Goal: Information Seeking & Learning: Learn about a topic

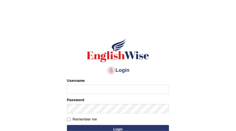
click at [86, 88] on input "Username" at bounding box center [118, 90] width 102 height 10
type input "surajshrestha100"
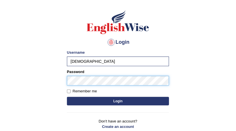
scroll to position [28, 0]
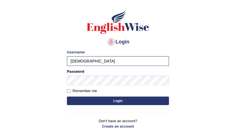
click at [111, 101] on button "Login" at bounding box center [118, 101] width 102 height 9
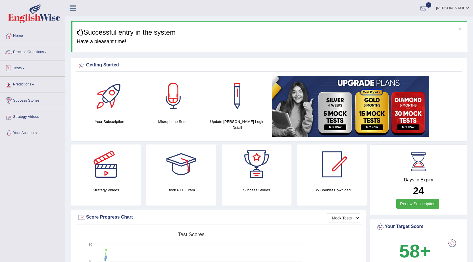
click at [40, 52] on link "Practice Questions" at bounding box center [32, 51] width 65 height 14
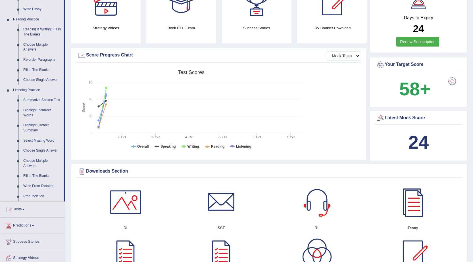
scroll to position [170, 0]
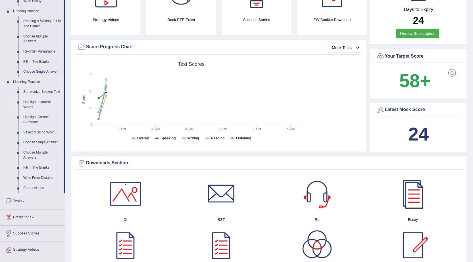
click at [32, 106] on link "Highlight Incorrect Words" at bounding box center [42, 104] width 43 height 15
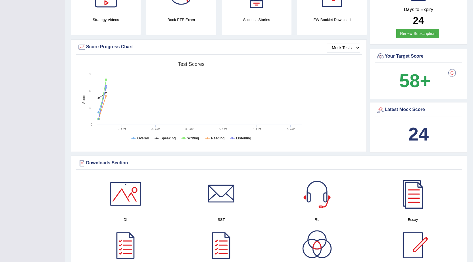
scroll to position [69, 0]
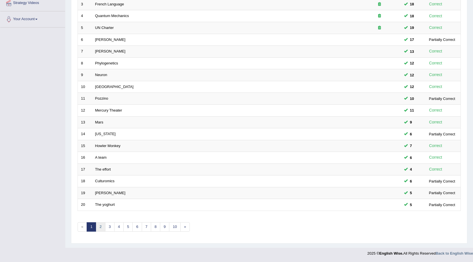
click at [100, 229] on link "2" at bounding box center [100, 226] width 9 height 9
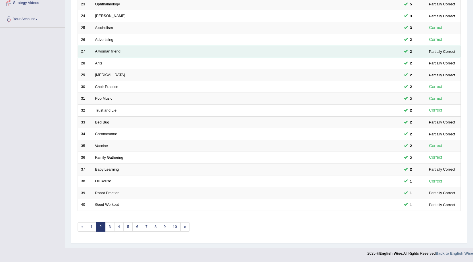
click at [110, 50] on link "A woman friend" at bounding box center [108, 51] width 26 height 4
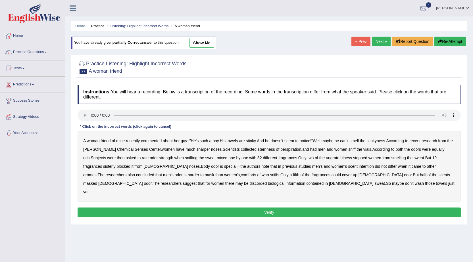
click at [257, 150] on b "sternness" at bounding box center [265, 149] width 17 height 5
click at [326, 159] on b "ungratefulness" at bounding box center [339, 158] width 26 height 5
click at [103, 166] on b "sisterly" at bounding box center [109, 166] width 12 height 5
click at [359, 168] on b "intention" at bounding box center [366, 166] width 15 height 5
click at [249, 182] on b "discorded" at bounding box center [257, 183] width 17 height 5
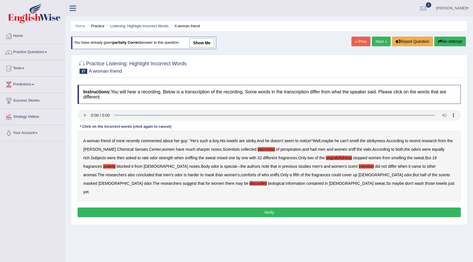
click at [219, 208] on button "Verify" at bounding box center [269, 213] width 383 height 10
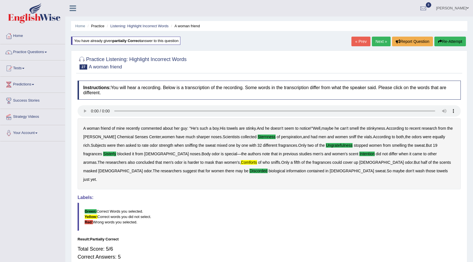
click at [378, 39] on link "Next »" at bounding box center [381, 42] width 19 height 10
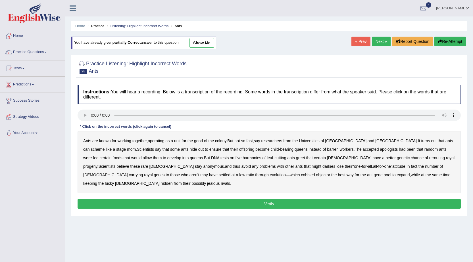
click at [380, 148] on b "apologists" at bounding box center [389, 149] width 18 height 5
click at [242, 158] on b "harmonies" at bounding box center [251, 158] width 18 height 5
click at [296, 158] on b "greet" at bounding box center [300, 158] width 9 height 5
click at [429, 156] on b "rerouting" at bounding box center [437, 158] width 16 height 5
click at [322, 165] on b "darkies" at bounding box center [328, 166] width 13 height 5
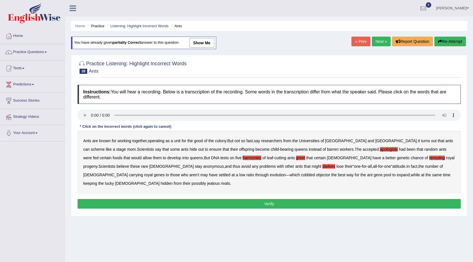
click at [175, 172] on div "Ants are known for working together , operating as a unit for the good of the c…" at bounding box center [269, 162] width 383 height 62
click at [316, 177] on b "objector" at bounding box center [323, 175] width 14 height 5
click at [263, 199] on button "Verify" at bounding box center [269, 204] width 383 height 10
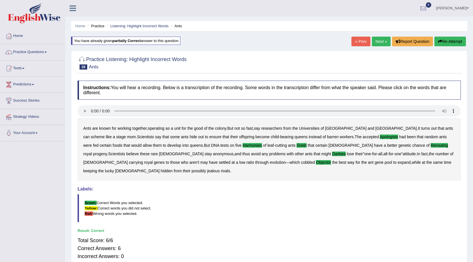
click at [378, 40] on link "Next »" at bounding box center [381, 42] width 19 height 10
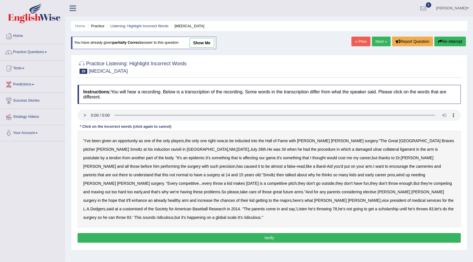
click at [171, 148] on b "ravioli" at bounding box center [176, 149] width 11 height 5
click at [99, 156] on b "postulate" at bounding box center [91, 158] width 16 height 5
click at [338, 156] on b "cost" at bounding box center [341, 158] width 7 height 5
drag, startPoint x: 238, startPoint y: 156, endPoint x: 241, endPoint y: 156, distance: 3.1
click at [338, 156] on b "cost" at bounding box center [341, 158] width 7 height 5
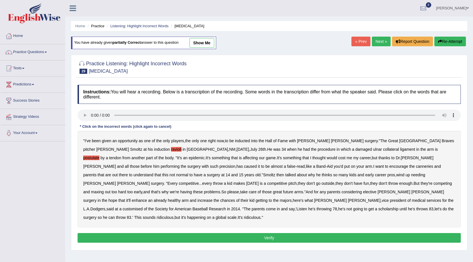
click at [416, 168] on b "canneries" at bounding box center [424, 166] width 17 height 5
click at [199, 181] on b "competitive" at bounding box center [189, 183] width 20 height 5
click at [143, 207] on b "customised" at bounding box center [133, 209] width 20 height 5
click at [248, 233] on button "Verify" at bounding box center [269, 238] width 383 height 10
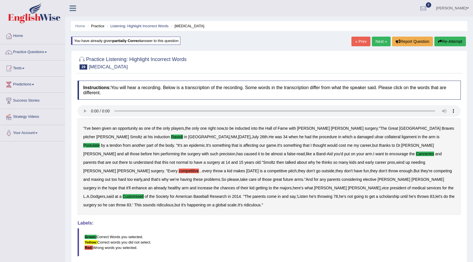
click at [378, 40] on link "Next »" at bounding box center [381, 42] width 19 height 10
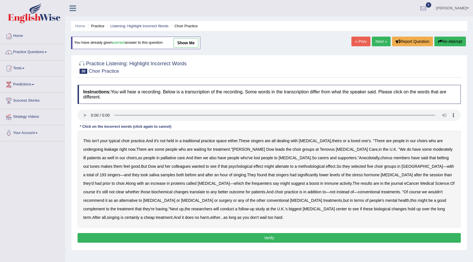
click at [104, 147] on b "leakage" at bounding box center [111, 149] width 14 height 5
click at [433, 150] on b "moderately" at bounding box center [443, 149] width 20 height 5
click at [275, 165] on b "alienate" at bounding box center [282, 166] width 14 height 5
click at [298, 164] on b "methodological" at bounding box center [311, 166] width 27 height 5
click at [252, 184] on b "frequenters" at bounding box center [262, 183] width 20 height 5
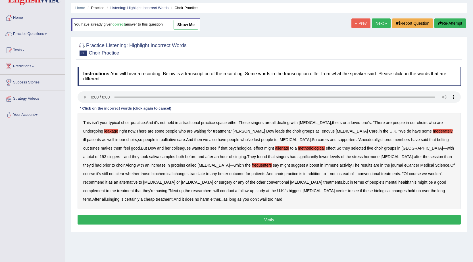
scroll to position [28, 0]
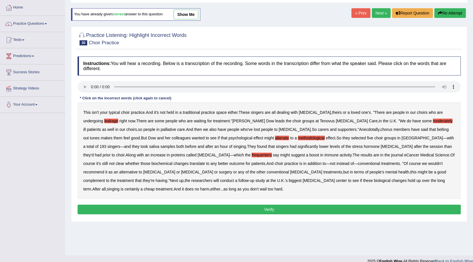
click at [212, 209] on button "Verify" at bounding box center [269, 210] width 383 height 10
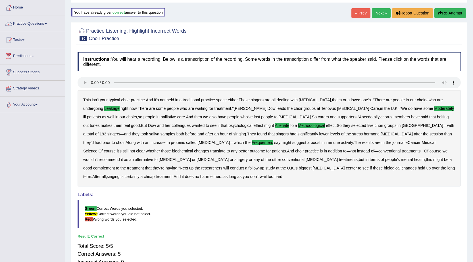
click at [381, 13] on link "Next »" at bounding box center [381, 13] width 19 height 10
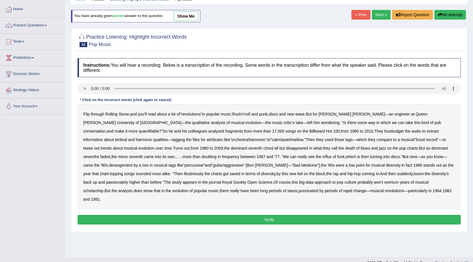
scroll to position [28, 0]
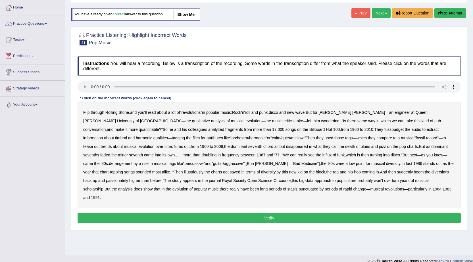
click at [384, 128] on b "fussbudget" at bounding box center [394, 129] width 20 height 5
click at [133, 161] on b "derangement" at bounding box center [121, 163] width 24 height 5
click at [203, 170] on b "illustriously" at bounding box center [193, 172] width 19 height 5
click at [128, 178] on b "passionately" at bounding box center [117, 180] width 22 height 5
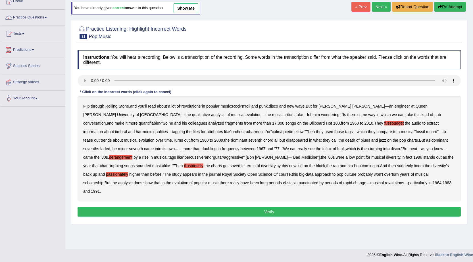
scroll to position [36, 0]
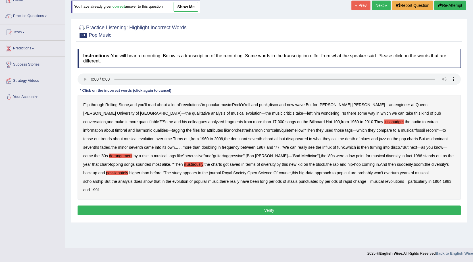
click at [210, 206] on button "Verify" at bounding box center [269, 211] width 383 height 10
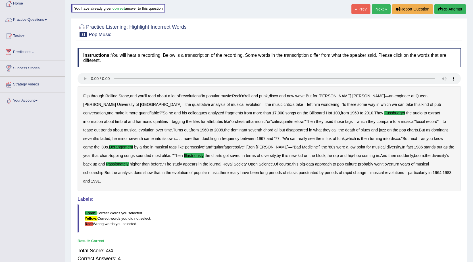
scroll to position [0, 0]
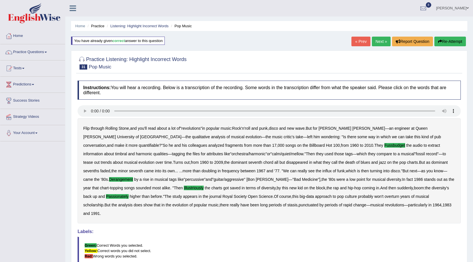
click at [381, 42] on link "Next »" at bounding box center [381, 42] width 19 height 10
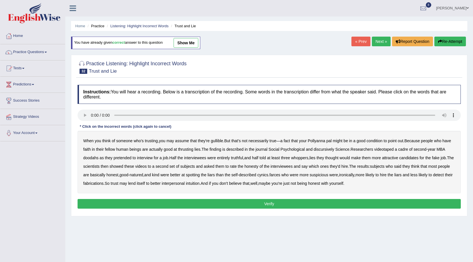
click at [379, 142] on b "condition" at bounding box center [374, 141] width 16 height 5
click at [190, 150] on b "thrusting" at bounding box center [185, 149] width 15 height 5
click at [327, 148] on b "discursively" at bounding box center [323, 149] width 20 height 5
click at [93, 157] on b "doodahs" at bounding box center [90, 158] width 15 height 5
click at [280, 175] on b "farces" at bounding box center [274, 175] width 11 height 5
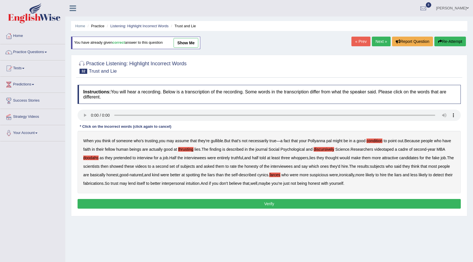
click at [215, 207] on button "Verify" at bounding box center [269, 204] width 383 height 10
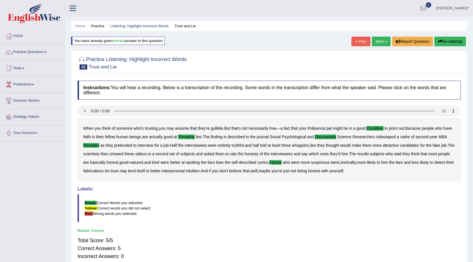
click at [384, 41] on link "Next »" at bounding box center [381, 42] width 19 height 10
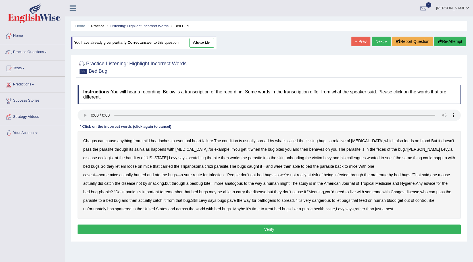
click at [309, 149] on b "behaves" at bounding box center [316, 149] width 15 height 5
click at [126, 156] on b "banditry" at bounding box center [133, 158] width 14 height 5
click at [285, 159] on b "unbending" at bounding box center [294, 158] width 18 height 5
click at [275, 164] on div "Chagas can cause anything from mild headaches to eventual heart failure . The c…" at bounding box center [269, 175] width 383 height 88
click at [305, 165] on b "bed" at bounding box center [308, 166] width 7 height 5
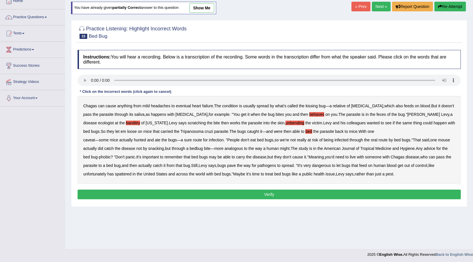
scroll to position [36, 0]
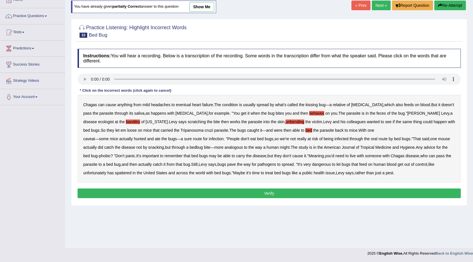
click at [129, 173] on b "spattered" at bounding box center [123, 173] width 16 height 5
click at [199, 194] on button "Verify" at bounding box center [269, 194] width 383 height 10
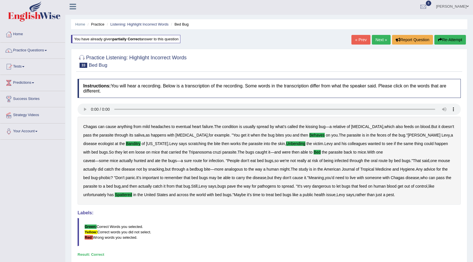
scroll to position [0, 0]
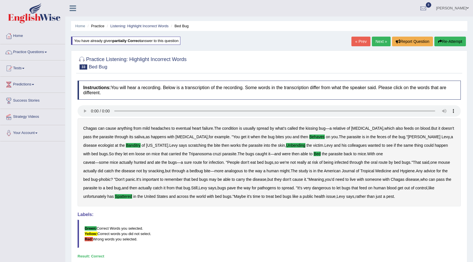
click at [380, 41] on link "Next »" at bounding box center [381, 42] width 19 height 10
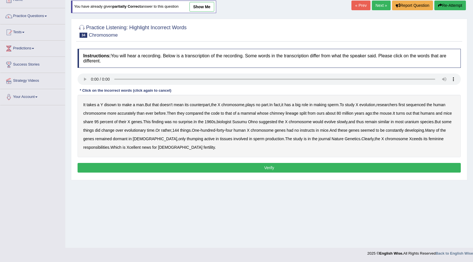
click at [108, 103] on b "disown" at bounding box center [110, 104] width 12 height 5
click at [275, 112] on b "chimney" at bounding box center [276, 113] width 15 height 5
click at [413, 122] on b "uranium" at bounding box center [411, 122] width 14 height 5
click at [315, 130] on b "instructs" at bounding box center [307, 130] width 15 height 5
click at [181, 141] on div "It takes a Y disown to make a man . But that doesn't mean its counterpart , the…" at bounding box center [269, 126] width 383 height 62
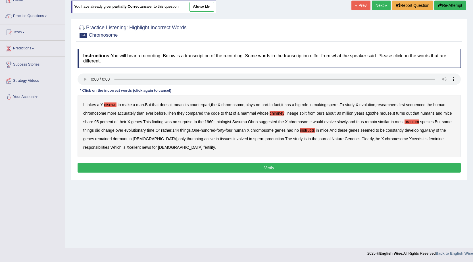
click at [187, 139] on b "thumping" at bounding box center [195, 139] width 16 height 5
click at [191, 166] on button "Verify" at bounding box center [269, 168] width 383 height 10
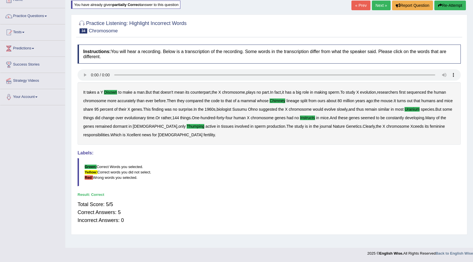
click at [376, 8] on link "Next »" at bounding box center [381, 6] width 19 height 10
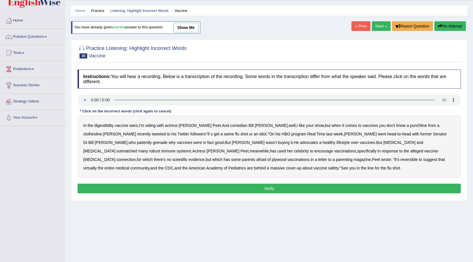
scroll to position [28, 0]
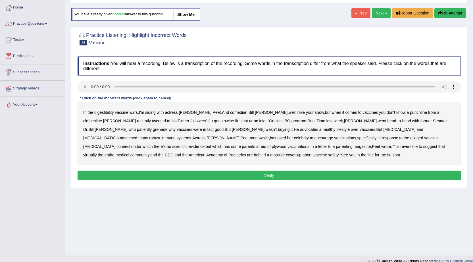
click at [105, 112] on b "digestibility" at bounding box center [103, 112] width 19 height 5
click at [167, 127] on b "grenade" at bounding box center [160, 129] width 14 height 5
click at [286, 144] on b "plywood" at bounding box center [279, 146] width 14 height 5
click at [400, 144] on b "reversible" at bounding box center [408, 146] width 17 height 5
click at [229, 175] on button "Verify" at bounding box center [269, 176] width 383 height 10
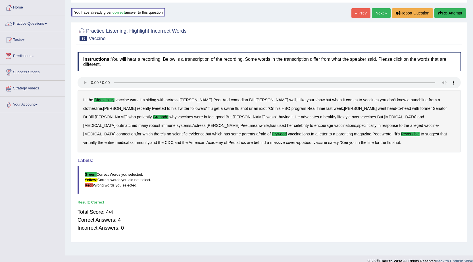
click at [378, 11] on link "Next »" at bounding box center [381, 13] width 19 height 10
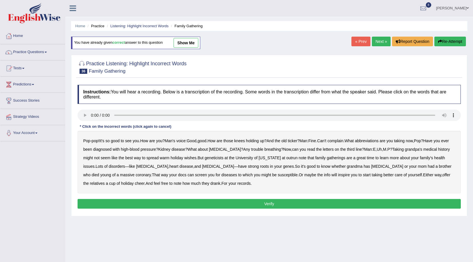
click at [378, 139] on b "abbreviations" at bounding box center [367, 141] width 24 height 5
click at [286, 157] on b "outrun" at bounding box center [291, 158] width 11 height 5
click at [240, 202] on button "Verify" at bounding box center [269, 204] width 383 height 10
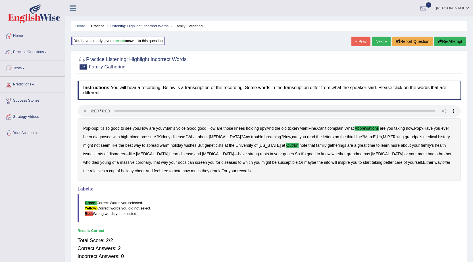
click at [375, 46] on link "Next »" at bounding box center [381, 42] width 19 height 10
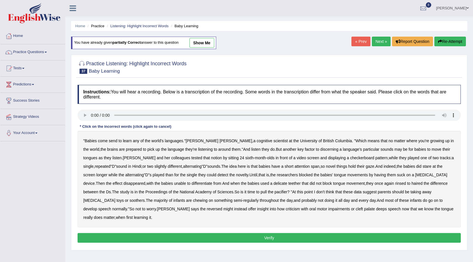
click at [111, 140] on b "send" at bounding box center [113, 141] width 9 height 5
click at [273, 183] on b "delicate" at bounding box center [280, 183] width 14 height 5
click at [411, 182] on b "haired" at bounding box center [416, 183] width 11 height 5
click at [395, 182] on b "rinsed" at bounding box center [400, 183] width 11 height 5
click at [344, 233] on button "Verify" at bounding box center [269, 238] width 383 height 10
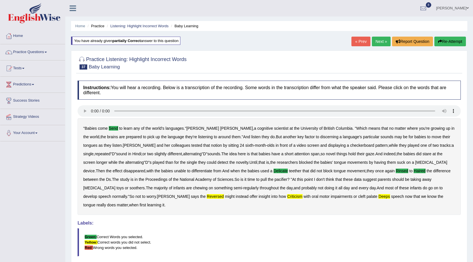
click at [375, 41] on link "Next »" at bounding box center [381, 42] width 19 height 10
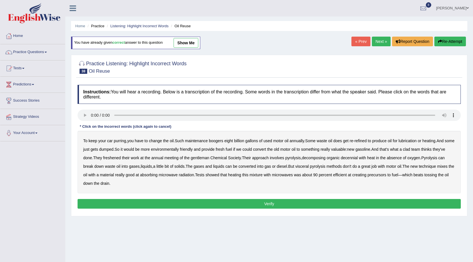
click at [219, 141] on b "boogers" at bounding box center [216, 141] width 14 height 5
click at [410, 150] on b "clad" at bounding box center [406, 149] width 7 height 5
click at [121, 160] on b "freshened" at bounding box center [112, 158] width 18 height 5
click at [358, 158] on b "decennial" at bounding box center [349, 158] width 17 height 5
click at [309, 167] on b "visceral" at bounding box center [301, 166] width 13 height 5
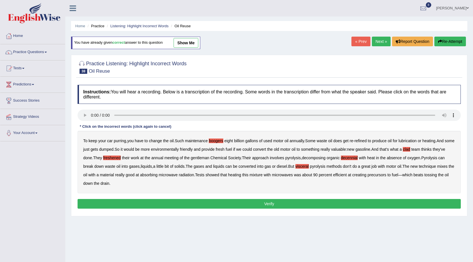
click at [274, 208] on button "Verify" at bounding box center [269, 204] width 383 height 10
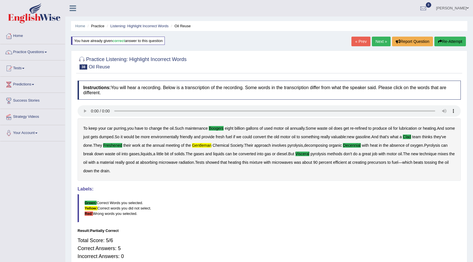
click at [378, 39] on link "Next »" at bounding box center [381, 42] width 19 height 10
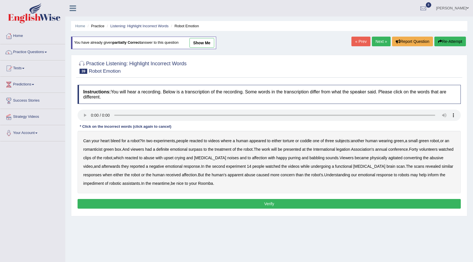
click at [91, 152] on div "Can your heart bleed for a robot ? In two experiments , people reacted to video…" at bounding box center [269, 162] width 383 height 62
click at [91, 151] on b "romanticist" at bounding box center [92, 149] width 19 height 5
click at [190, 149] on b "surpass" at bounding box center [196, 149] width 14 height 5
click at [349, 148] on b "legation" at bounding box center [343, 149] width 14 height 5
click at [416, 157] on b "converting" at bounding box center [412, 158] width 18 height 5
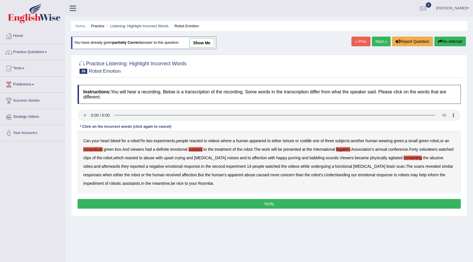
click at [104, 181] on b "impediment" at bounding box center [93, 183] width 20 height 5
click at [171, 205] on button "Verify" at bounding box center [269, 204] width 383 height 10
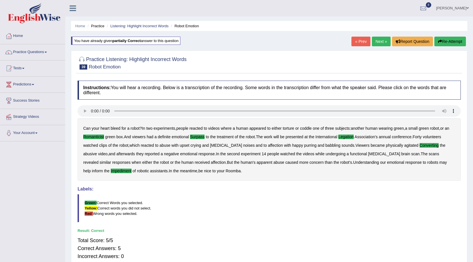
click at [381, 40] on link "Next »" at bounding box center [381, 42] width 19 height 10
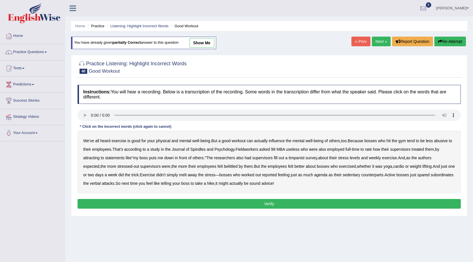
click at [203, 149] on b "Spindles" at bounding box center [197, 149] width 15 height 5
click at [256, 149] on b "Fieldworkers" at bounding box center [246, 149] width 22 height 5
click at [84, 159] on b "attracting" at bounding box center [91, 158] width 16 height 5
click at [290, 159] on div "We've all heard exercise is good for your physical and mental well - being . Bu…" at bounding box center [269, 162] width 383 height 62
click at [296, 159] on b "timpanist" at bounding box center [296, 158] width 16 height 5
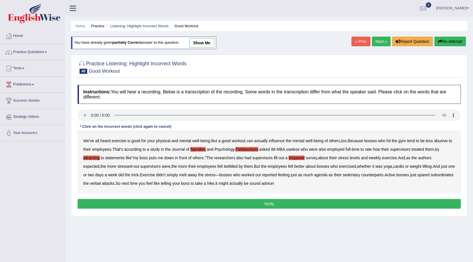
click at [314, 176] on b "agenda" at bounding box center [320, 175] width 13 height 5
click at [304, 172] on div "We've all heard exercise is good for your physical and mental well - being . Bu…" at bounding box center [269, 162] width 383 height 62
click at [314, 175] on b "agenda" at bounding box center [320, 175] width 13 height 5
click at [219, 202] on button "Verify" at bounding box center [269, 204] width 383 height 10
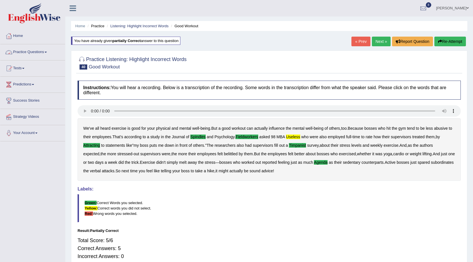
click at [380, 39] on link "Next »" at bounding box center [381, 42] width 19 height 10
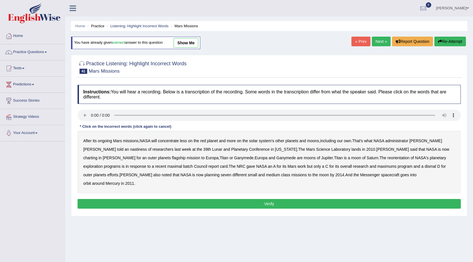
click at [130, 147] on b "nastiness" at bounding box center [138, 149] width 17 height 5
click at [135, 156] on b "[PERSON_NAME]" at bounding box center [119, 158] width 33 height 5
click at [97, 156] on b "charting" at bounding box center [90, 158] width 14 height 5
click at [135, 156] on b "[PERSON_NAME]" at bounding box center [119, 158] width 33 height 5
click at [182, 164] on b "maximal" at bounding box center [174, 166] width 15 height 5
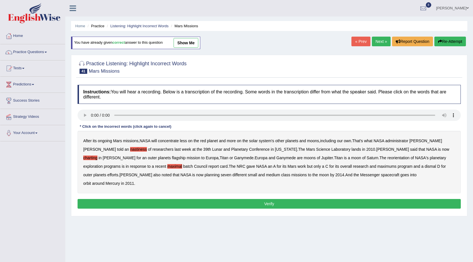
click at [183, 168] on b "batch" at bounding box center [188, 166] width 10 height 5
click at [194, 164] on b "Council" at bounding box center [200, 166] width 13 height 5
click at [377, 166] on b "maximums" at bounding box center [386, 166] width 19 height 5
click at [267, 204] on button "Verify" at bounding box center [269, 204] width 383 height 10
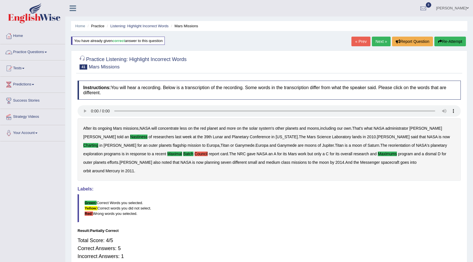
click at [34, 51] on link "Practice Questions" at bounding box center [32, 51] width 65 height 14
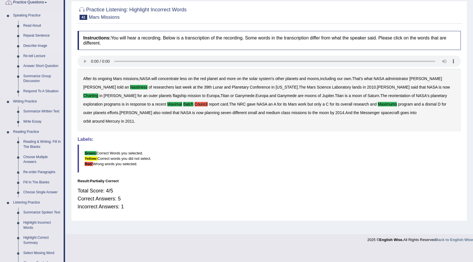
scroll to position [114, 0]
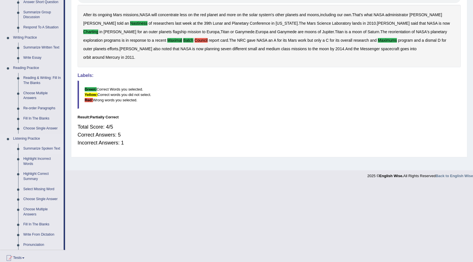
click at [46, 147] on link "Summarize Spoken Text" at bounding box center [42, 149] width 43 height 10
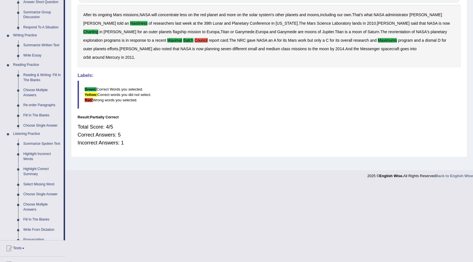
scroll to position [36, 0]
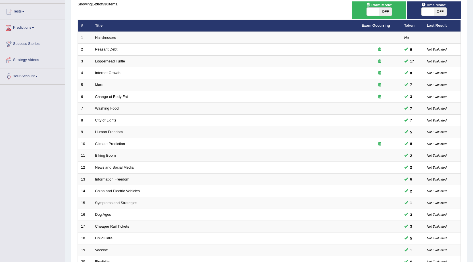
click at [382, 12] on span "OFF" at bounding box center [385, 12] width 12 height 8
checkbox input "true"
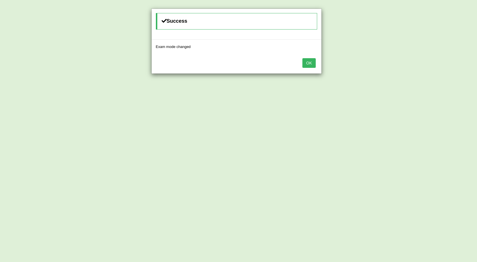
click at [314, 67] on button "OK" at bounding box center [308, 63] width 13 height 10
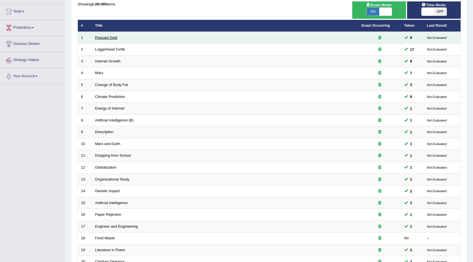
click at [103, 38] on link "Peasant Debt" at bounding box center [106, 37] width 22 height 4
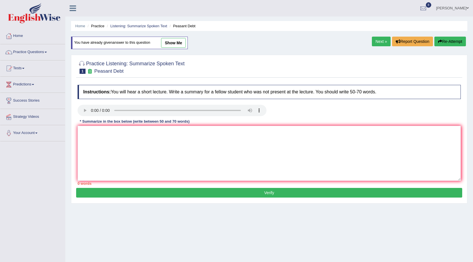
click at [325, 190] on button "Verify" at bounding box center [269, 193] width 386 height 10
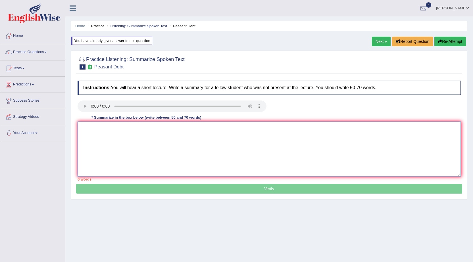
click at [218, 146] on textarea at bounding box center [269, 149] width 383 height 55
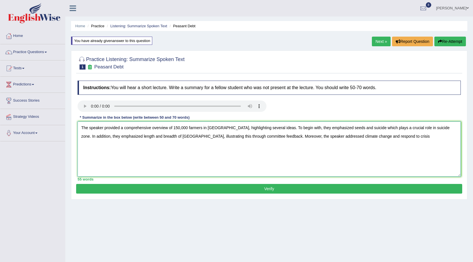
drag, startPoint x: 477, startPoint y: 14, endPoint x: 343, endPoint y: 155, distance: 194.0
click at [343, 155] on textarea "The speaker provided a comprehensive overview of 150,000 farmers in [GEOGRAPHIC…" at bounding box center [269, 149] width 383 height 55
click at [362, 137] on textarea "The speaker provided a comprehensive overview of 150,000 farmers in [GEOGRAPHIC…" at bounding box center [269, 149] width 383 height 55
type textarea "The speaker provided a comprehensive overview of 150,000 farmers in [GEOGRAPHIC…"
click at [122, 187] on button "Verify" at bounding box center [269, 189] width 386 height 10
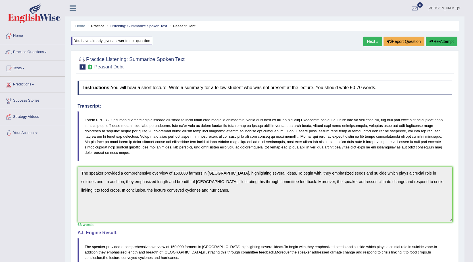
click at [373, 43] on link "Next »" at bounding box center [372, 42] width 19 height 10
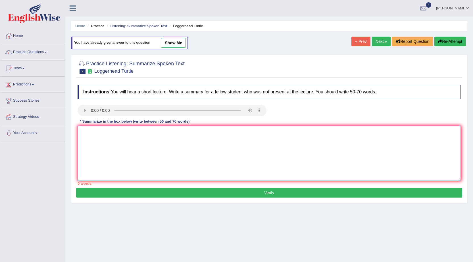
click at [162, 138] on textarea at bounding box center [269, 153] width 383 height 55
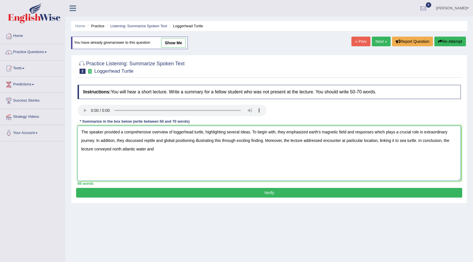
click at [372, 134] on textarea "The speaker provided a comprehensive overview of loggerhead turtle, highlightin…" at bounding box center [269, 153] width 383 height 55
click at [372, 132] on textarea "The speaker provided a comprehensive overview of loggerhead turtle, highlightin…" at bounding box center [269, 153] width 383 height 55
click at [376, 133] on textarea "The speaker provided a comprehensive overview of loggerhead turtle, highlightin…" at bounding box center [269, 153] width 383 height 55
click at [373, 132] on textarea "The speaker provided a comprehensive overview of loggerhead turtle, highlightin…" at bounding box center [269, 153] width 383 height 55
click at [374, 132] on textarea "The speaker provided a comprehensive overview of loggerhead turtle, highlightin…" at bounding box center [269, 153] width 383 height 55
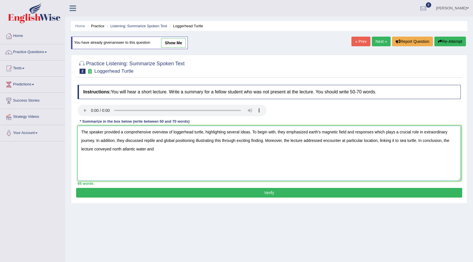
click at [375, 132] on textarea "The speaker provided a comprehensive overview of loggerhead turtle, highlightin…" at bounding box center [269, 153] width 383 height 55
click at [156, 153] on textarea "The speaker provided a comprehensive overview of loggerhead turtle, highlightin…" at bounding box center [269, 153] width 383 height 55
type textarea "The speaker provided a comprehensive overview of loggerhead turtle, highlightin…"
click at [153, 193] on button "Verify" at bounding box center [269, 193] width 386 height 10
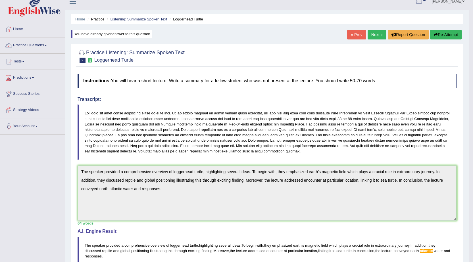
scroll to position [3, 0]
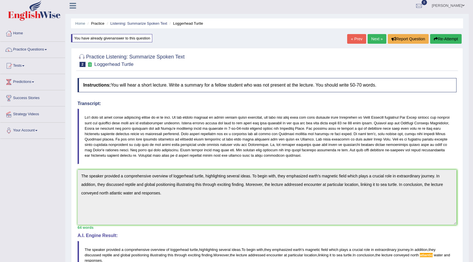
click at [434, 37] on icon "button" at bounding box center [436, 39] width 4 height 4
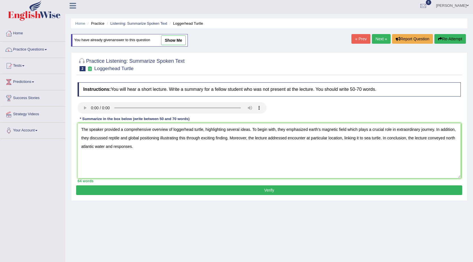
drag, startPoint x: 95, startPoint y: 146, endPoint x: 80, endPoint y: 146, distance: 14.5
click at [80, 146] on textarea "The speaker provided a comprehensive overview of loggerhead turtle, highlightin…" at bounding box center [269, 150] width 383 height 55
type textarea "The speaker provided a comprehensive overview of loggerhead turtle, highlightin…"
click at [131, 190] on button "Verify" at bounding box center [269, 190] width 386 height 10
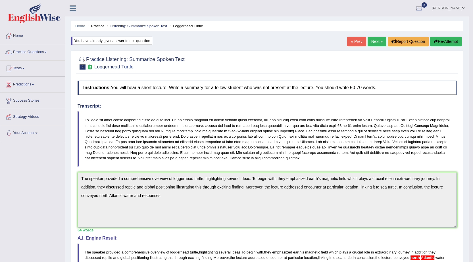
click at [438, 40] on button "Re-Attempt" at bounding box center [446, 42] width 32 height 10
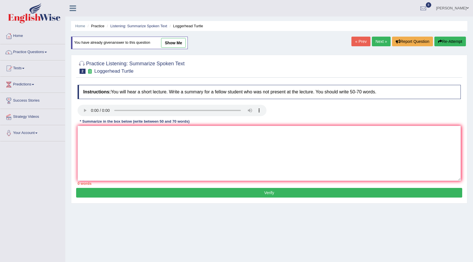
click at [243, 139] on textarea at bounding box center [269, 153] width 383 height 55
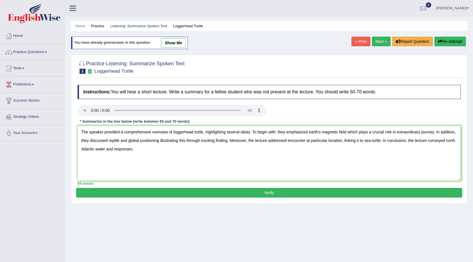
click at [456, 140] on textarea "The speaker provided a comprehensive overview of loggerhead turtle, highlightin…" at bounding box center [269, 153] width 383 height 55
click at [445, 140] on textarea "The speaker provided a comprehensive overview of loggerhead turtle, highlightin…" at bounding box center [269, 153] width 383 height 55
click at [101, 150] on textarea "The speaker provided a comprehensive overview of loggerhead turtle, highlightin…" at bounding box center [269, 153] width 383 height 55
click at [102, 150] on textarea "The speaker provided a comprehensive overview of loggerhead turtle, highlightin…" at bounding box center [269, 153] width 383 height 55
type textarea "The speaker provided a comprehensive overview of loggerhead turtle, highlightin…"
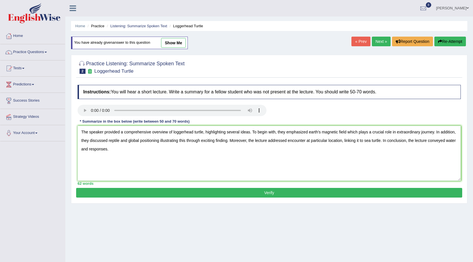
click at [127, 189] on button "Verify" at bounding box center [269, 193] width 386 height 10
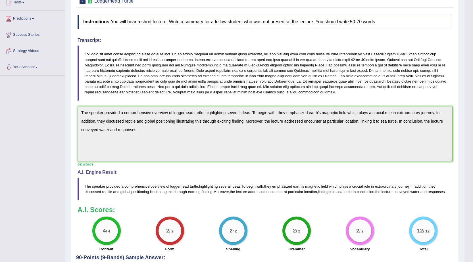
scroll to position [4, 0]
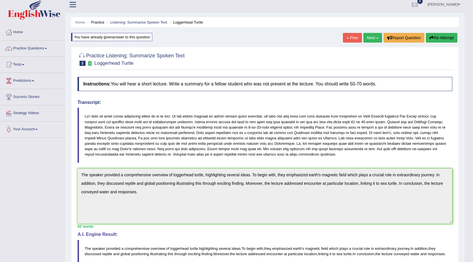
click at [369, 37] on link "Next »" at bounding box center [372, 38] width 19 height 10
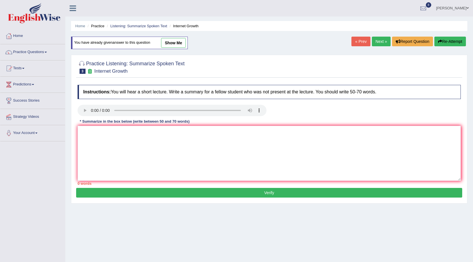
click at [181, 187] on div "Instructions: You will hear a short lecture. Write a summary for a fellow stude…" at bounding box center [269, 135] width 386 height 106
click at [176, 155] on textarea at bounding box center [269, 153] width 383 height 55
click at [472, 262] on html "Toggle navigation Home Practice Questions Speaking Practice Read Aloud Repeat S…" at bounding box center [236, 131] width 473 height 262
click at [371, 150] on textarea at bounding box center [269, 153] width 383 height 55
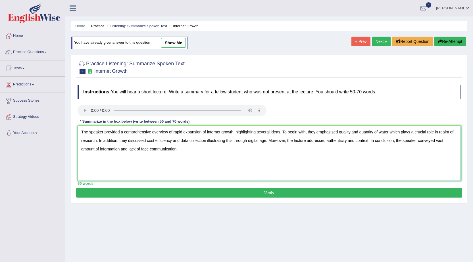
type textarea "The speaker provided a comprehensive overview of rapid expansion of internet gr…"
click at [346, 195] on button "Verify" at bounding box center [269, 193] width 386 height 10
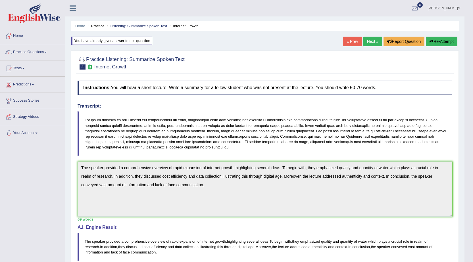
click at [371, 43] on link "Next »" at bounding box center [372, 42] width 19 height 10
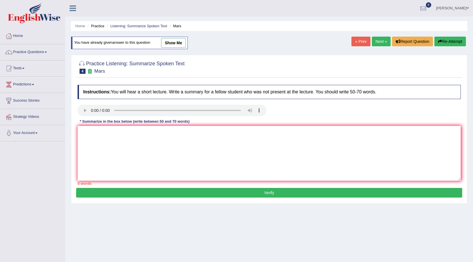
click at [128, 122] on div "* Summarize in the box below (write between 50 and 70 words)" at bounding box center [135, 121] width 114 height 5
click at [157, 152] on textarea at bounding box center [269, 153] width 383 height 55
type textarea "t"
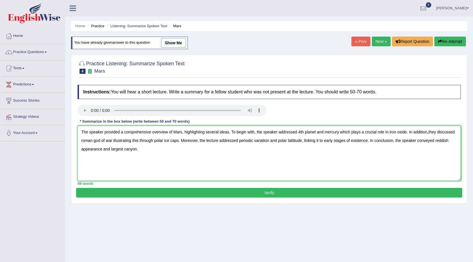
type textarea "The speaker provided a comprehensive overview of Mars, highlighting several ide…"
click at [209, 196] on button "Verify" at bounding box center [269, 193] width 386 height 10
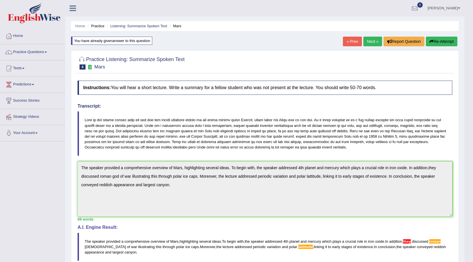
click at [437, 39] on button "Re-Attempt" at bounding box center [442, 42] width 32 height 10
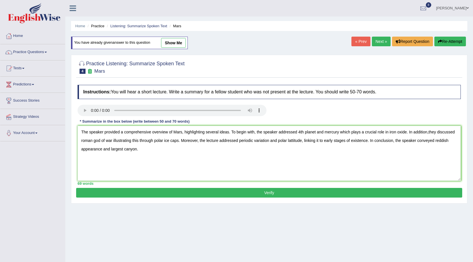
click at [428, 131] on textarea "The speaker provided a comprehensive overview of Mars, highlighting several ide…" at bounding box center [269, 153] width 383 height 55
click at [92, 141] on textarea "The speaker provided a comprehensive overview of Mars, highlighting several ide…" at bounding box center [269, 153] width 383 height 55
type textarea "The speaker provided a comprehensive overview of Mars, highlighting several ide…"
click at [145, 190] on button "Verify" at bounding box center [269, 193] width 386 height 10
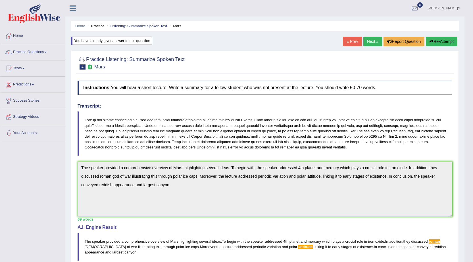
click at [435, 42] on button "Re-Attempt" at bounding box center [442, 42] width 32 height 10
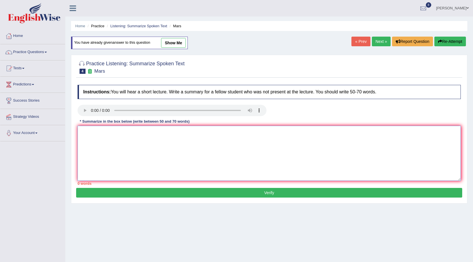
click at [196, 152] on textarea at bounding box center [269, 153] width 383 height 55
paste textarea "The speaker provided a comprehensive overview of Mars, highlighting several ide…"
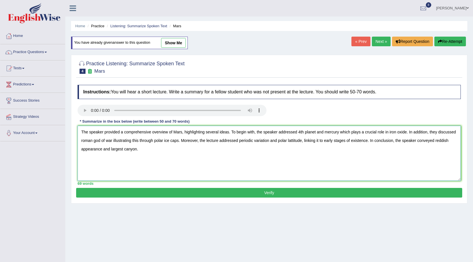
click at [294, 140] on textarea "The speaker provided a comprehensive overview of Mars, highlighting several ide…" at bounding box center [269, 153] width 383 height 55
type textarea "The speaker provided a comprehensive overview of Mars, highlighting several ide…"
click at [293, 190] on button "Verify" at bounding box center [269, 193] width 386 height 10
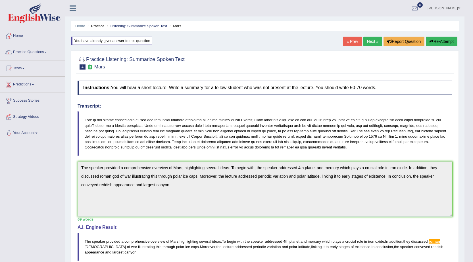
click at [433, 39] on button "Re-Attempt" at bounding box center [442, 42] width 32 height 10
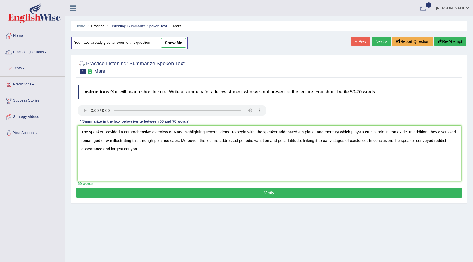
click at [94, 142] on textarea "The speaker provided a comprehensive overview of Mars, highlighting several ide…" at bounding box center [269, 153] width 383 height 55
type textarea "The speaker provided a comprehensive overview of Mars, highlighting several ide…"
click at [148, 190] on button "Verify" at bounding box center [269, 193] width 386 height 10
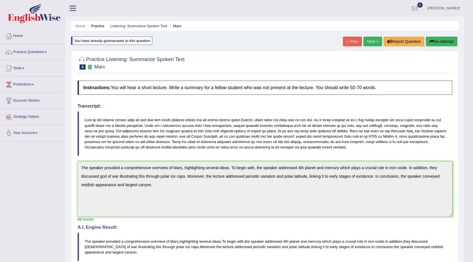
click at [367, 42] on link "Next »" at bounding box center [372, 42] width 19 height 10
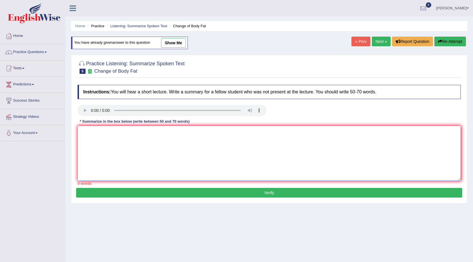
click at [121, 141] on textarea at bounding box center [269, 153] width 383 height 55
type textarea "The speaker provided a comprehensive overview of recent survey, highlighting se…"
click at [454, 12] on link "[PERSON_NAME]" at bounding box center [452, 7] width 41 height 15
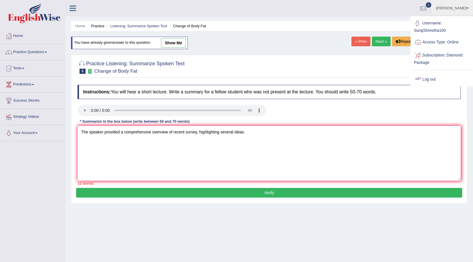
click at [428, 81] on link "Log out" at bounding box center [441, 79] width 61 height 13
